Goal: Task Accomplishment & Management: Complete application form

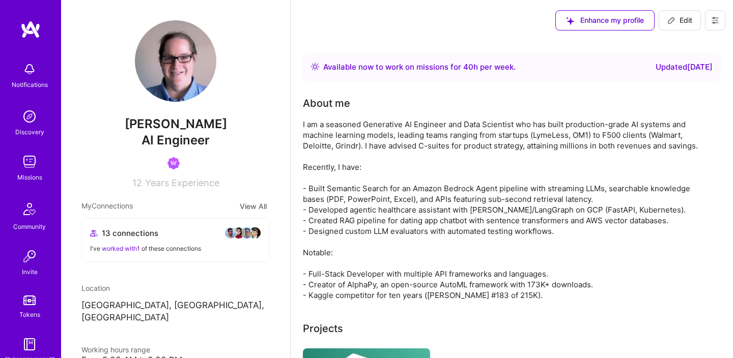
click at [29, 167] on img at bounding box center [29, 162] width 20 height 20
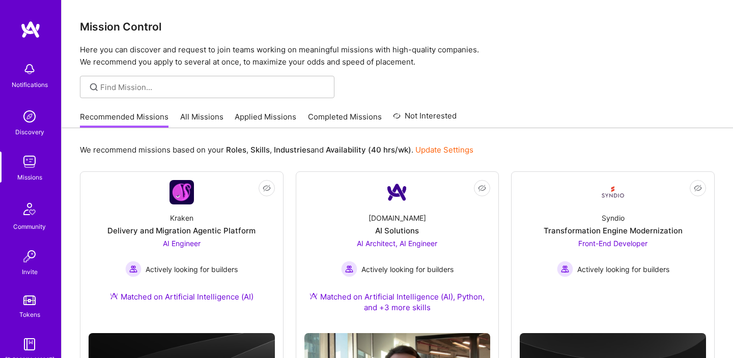
click at [261, 116] on link "Applied Missions" at bounding box center [266, 119] width 62 height 17
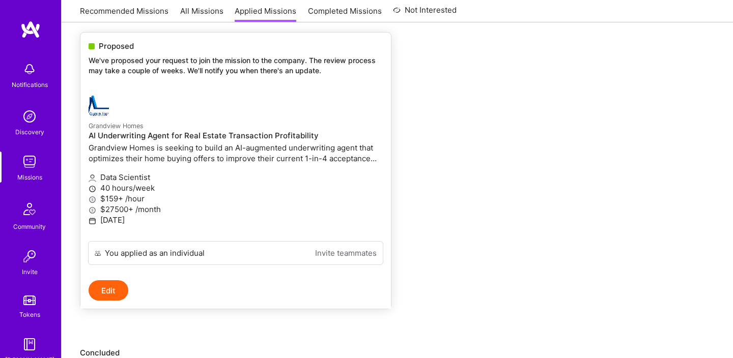
scroll to position [136, 0]
click at [191, 182] on p "40 hours/week" at bounding box center [236, 186] width 294 height 11
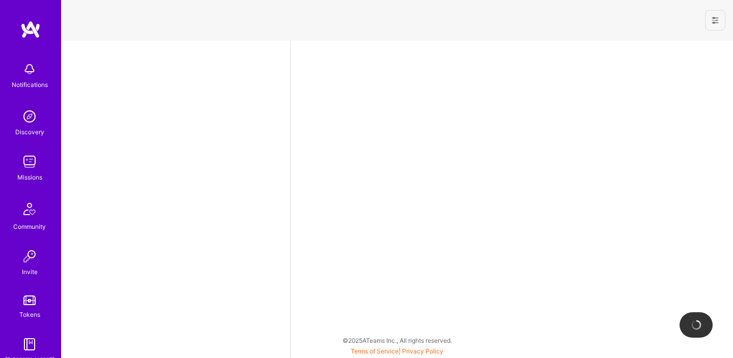
select select "US"
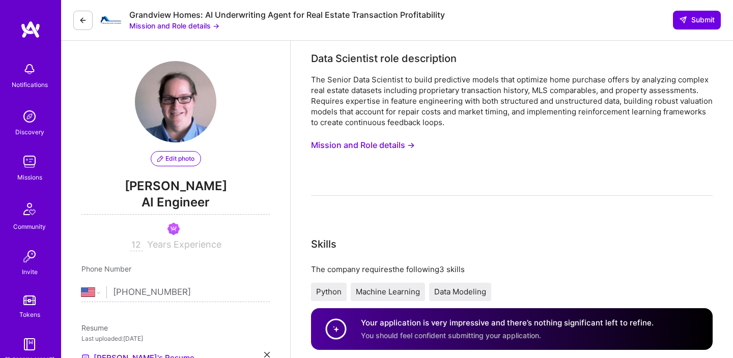
click at [83, 26] on button at bounding box center [82, 20] width 19 height 19
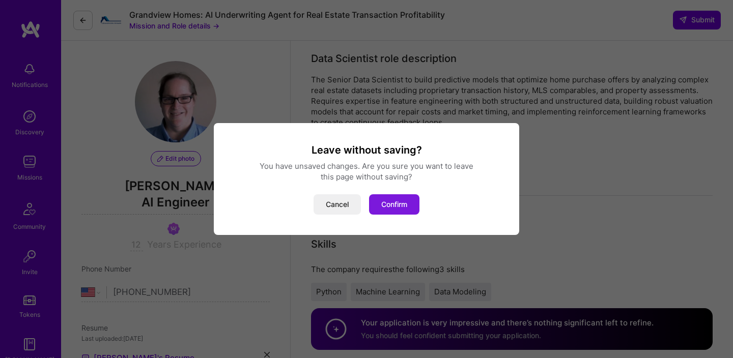
click at [381, 202] on button "Confirm" at bounding box center [394, 204] width 50 height 20
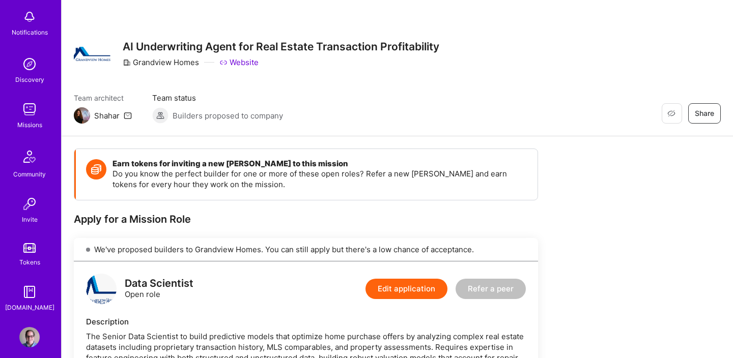
scroll to position [62, 0]
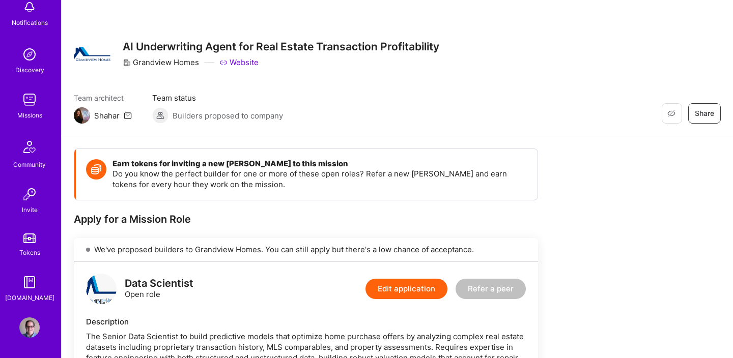
click at [23, 100] on img at bounding box center [29, 100] width 20 height 20
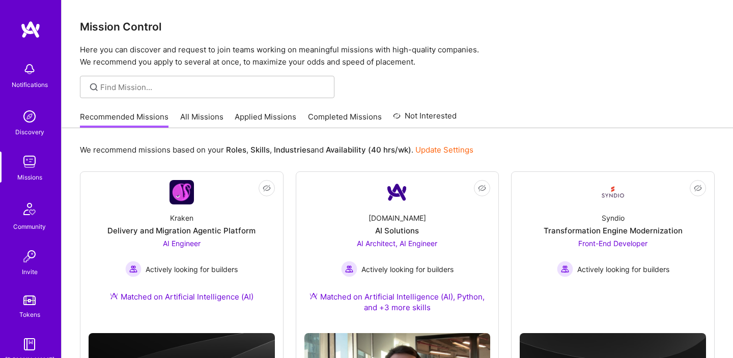
click at [213, 116] on link "All Missions" at bounding box center [201, 119] width 43 height 17
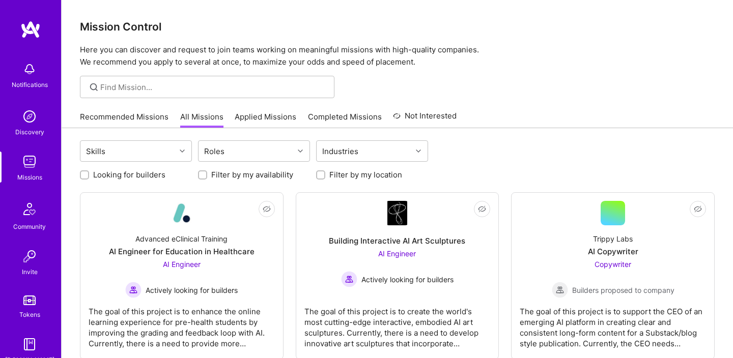
click at [282, 115] on link "Applied Missions" at bounding box center [266, 119] width 62 height 17
